Goal: Transaction & Acquisition: Purchase product/service

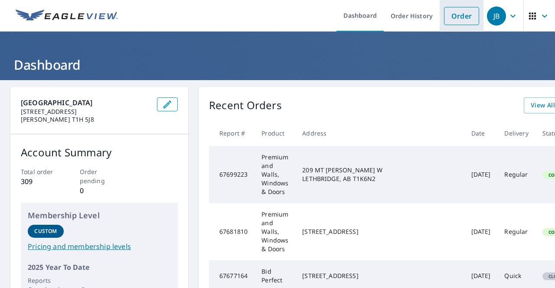
click at [462, 18] on link "Order" at bounding box center [461, 16] width 35 height 18
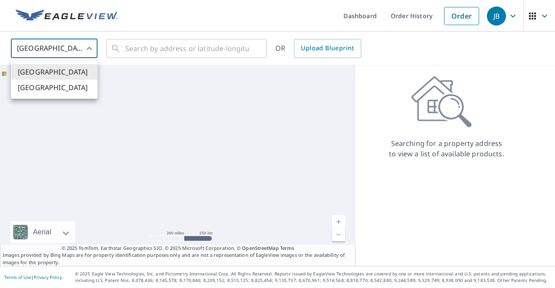
click at [62, 49] on body "JB JB Dashboard Order History Order JB United States US ​ ​ OR Upload Blueprint…" at bounding box center [277, 144] width 555 height 288
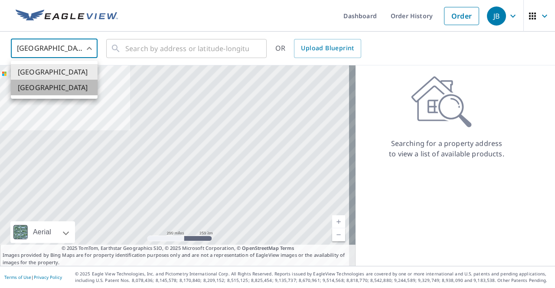
click at [52, 84] on li "[GEOGRAPHIC_DATA]" at bounding box center [54, 88] width 87 height 16
type input "CA"
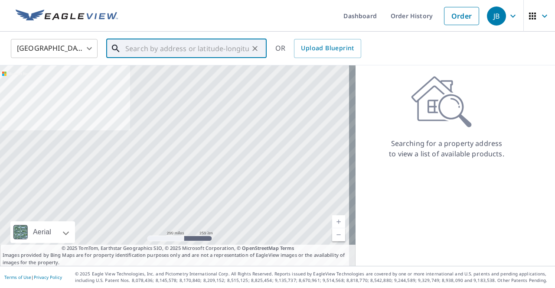
click at [144, 55] on input "text" at bounding box center [187, 48] width 124 height 24
paste input "[STREET_ADDRESS]"
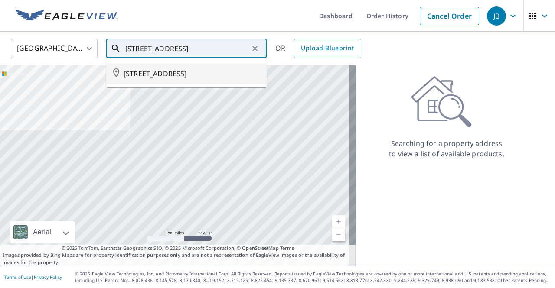
click at [189, 78] on span "[STREET_ADDRESS]" at bounding box center [192, 73] width 136 height 10
type input "[STREET_ADDRESS]"
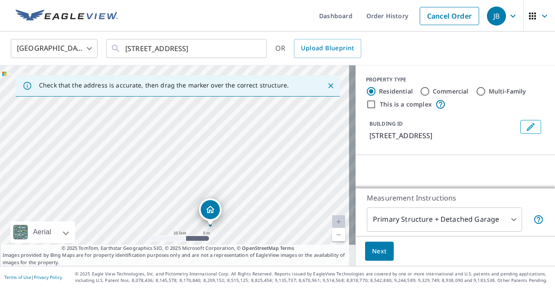
drag, startPoint x: 265, startPoint y: 159, endPoint x: 236, endPoint y: 216, distance: 64.2
click at [234, 228] on div "[STREET_ADDRESS]" at bounding box center [177, 165] width 355 height 201
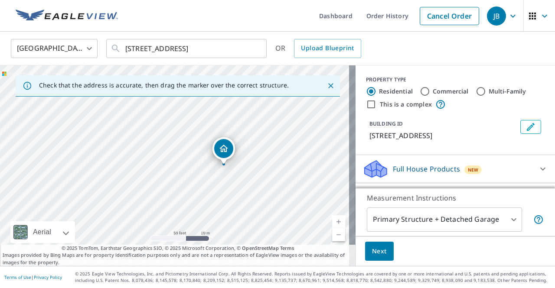
drag, startPoint x: 248, startPoint y: 139, endPoint x: 269, endPoint y: 144, distance: 21.9
click at [269, 144] on div "[STREET_ADDRESS]" at bounding box center [177, 165] width 355 height 201
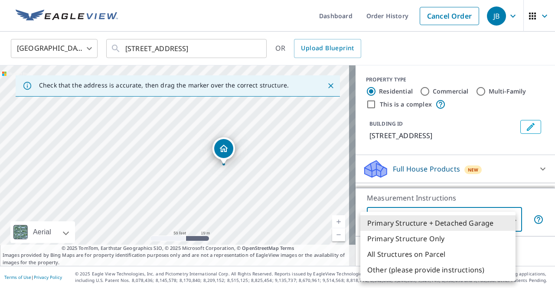
click at [459, 223] on body "JB JB Dashboard Order History Cancel Order JB Canada CA ​ [STREET_ADDRESS] ​ OR…" at bounding box center [277, 144] width 555 height 288
click at [418, 243] on li "Primary Structure Only" at bounding box center [437, 239] width 155 height 16
type input "2"
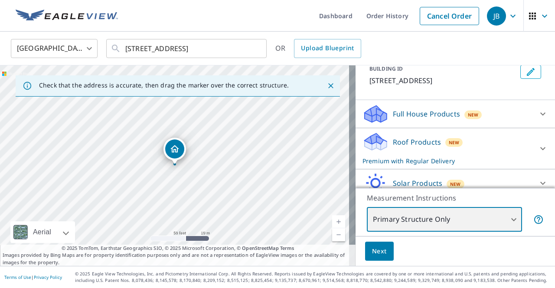
scroll to position [87, 0]
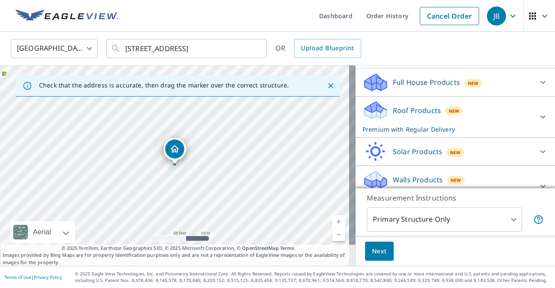
click at [420, 88] on p "Full House Products" at bounding box center [426, 82] width 67 height 10
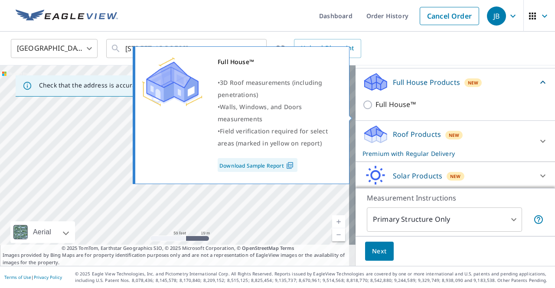
click at [412, 110] on label "Full House™" at bounding box center [461, 104] width 172 height 11
click at [375, 110] on input "Full House™" at bounding box center [368, 105] width 13 height 10
checkbox input "true"
checkbox input "false"
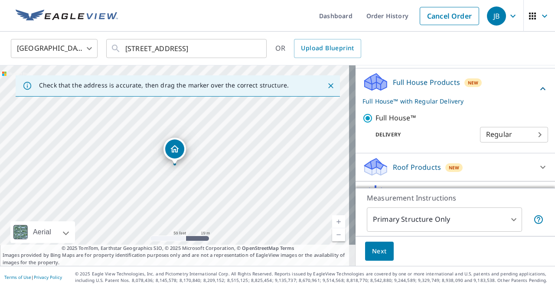
click at [383, 252] on button "Next" at bounding box center [379, 252] width 29 height 20
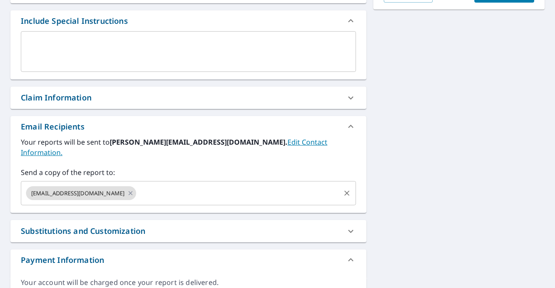
scroll to position [262, 0]
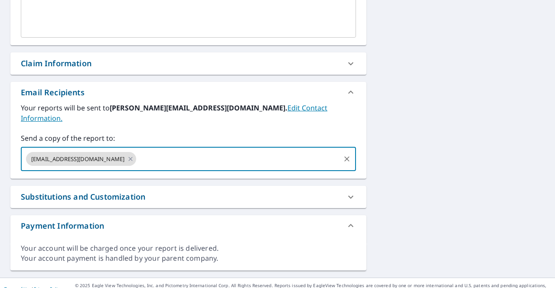
click at [137, 151] on input "text" at bounding box center [238, 159] width 202 height 16
type input "[PERSON_NAME][EMAIL_ADDRESS][DOMAIN_NAME]"
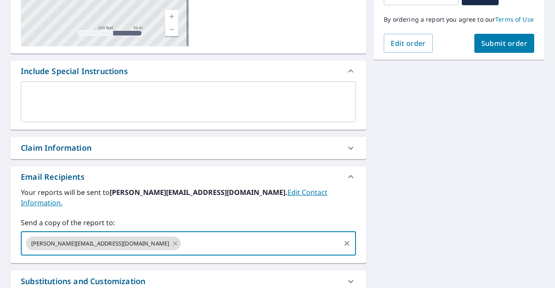
scroll to position [89, 0]
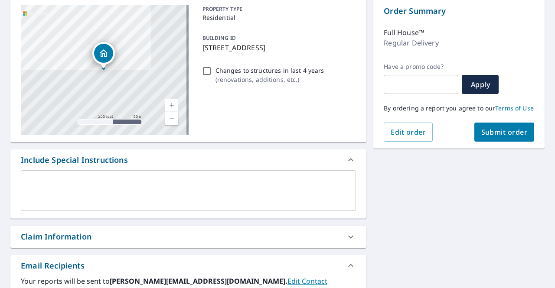
click at [488, 137] on span "Submit order" at bounding box center [504, 132] width 46 height 10
